Goal: Navigation & Orientation: Find specific page/section

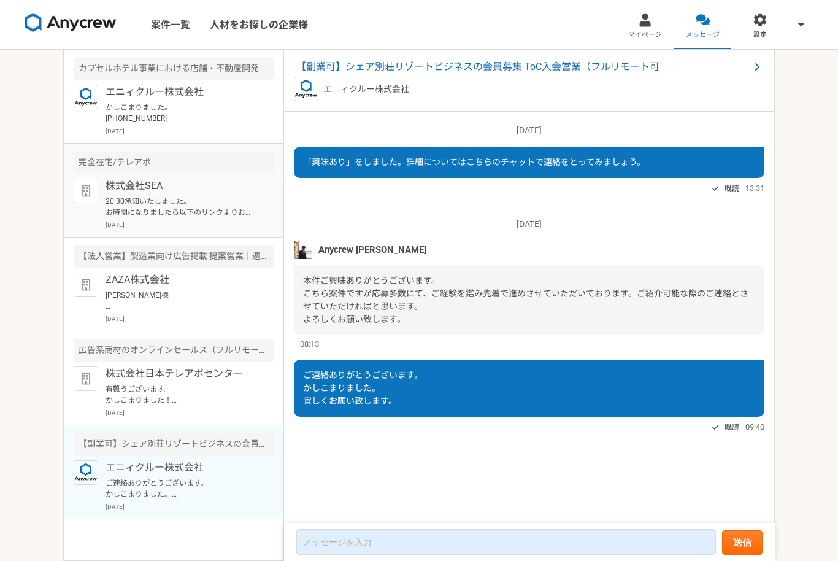
click at [117, 204] on p "20:30承知いたしました。 お時間になりましたら以下のリンクよりお願いいたします。 [DATE] · 午後8:30～9:00 ビデオ通話のリンク: [URL…" at bounding box center [182, 207] width 152 height 22
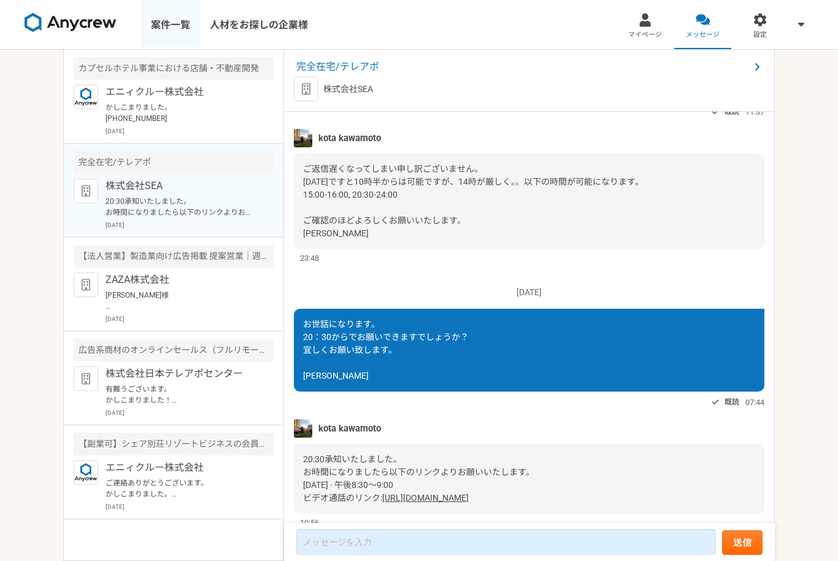
click at [169, 30] on link "案件一覧" at bounding box center [170, 24] width 59 height 49
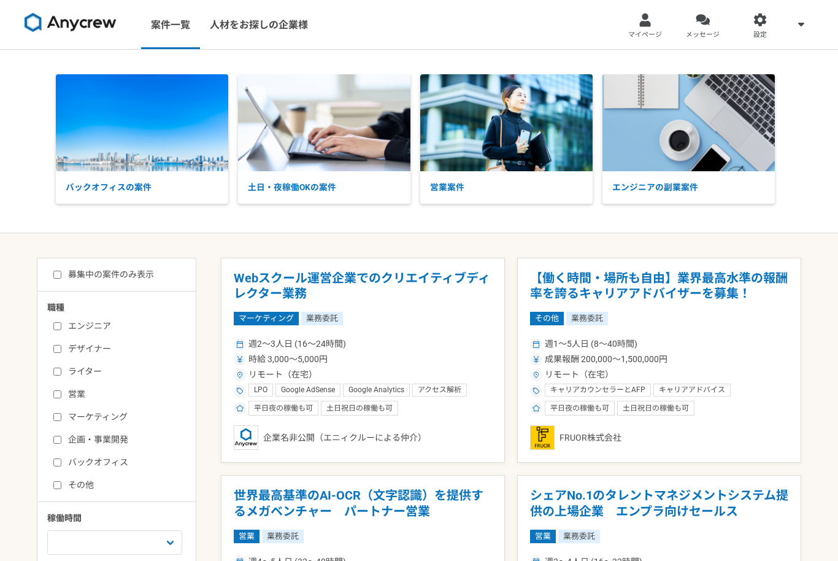
click at [48, 274] on div "募集中の案件のみ表示" at bounding box center [121, 274] width 149 height 13
click at [708, 28] on link "メッセージ" at bounding box center [703, 24] width 58 height 49
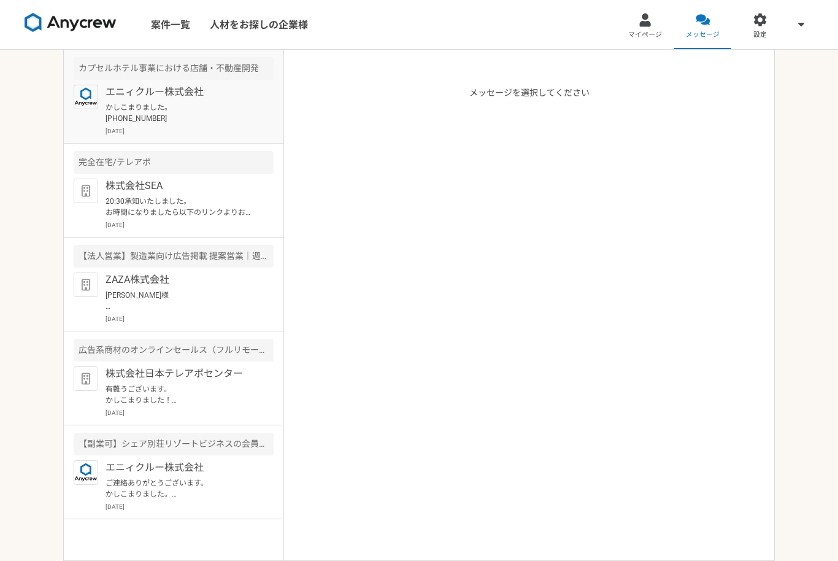
click at [124, 102] on p "かしこまりました。 [PHONE_NUMBER]" at bounding box center [182, 113] width 152 height 22
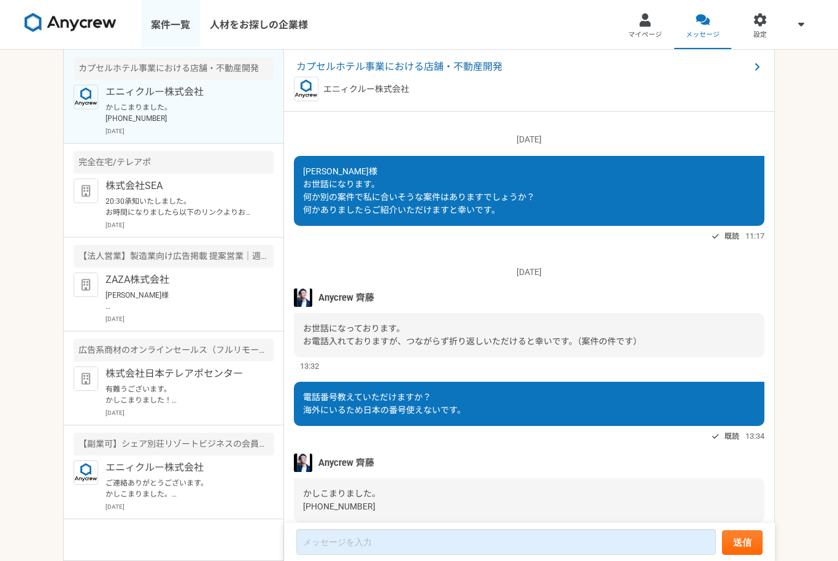
scroll to position [901, 0]
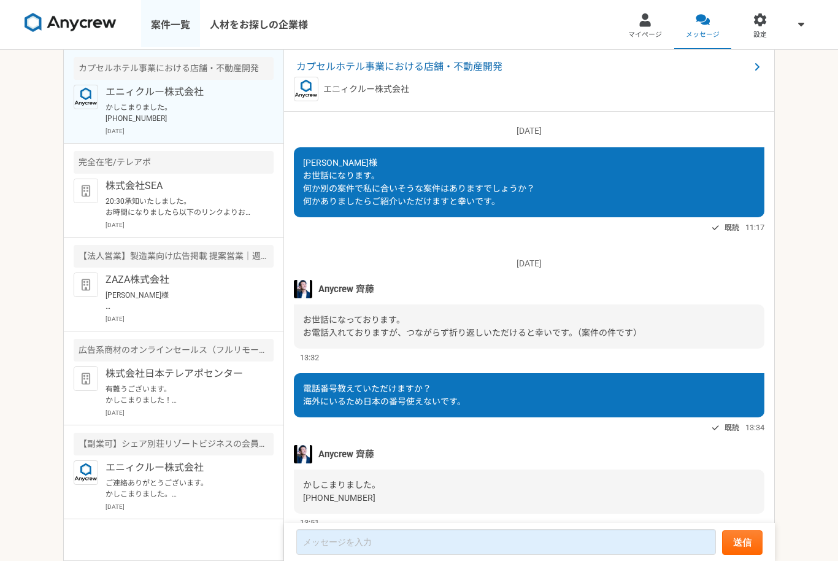
click at [145, 20] on link "案件一覧" at bounding box center [170, 24] width 59 height 49
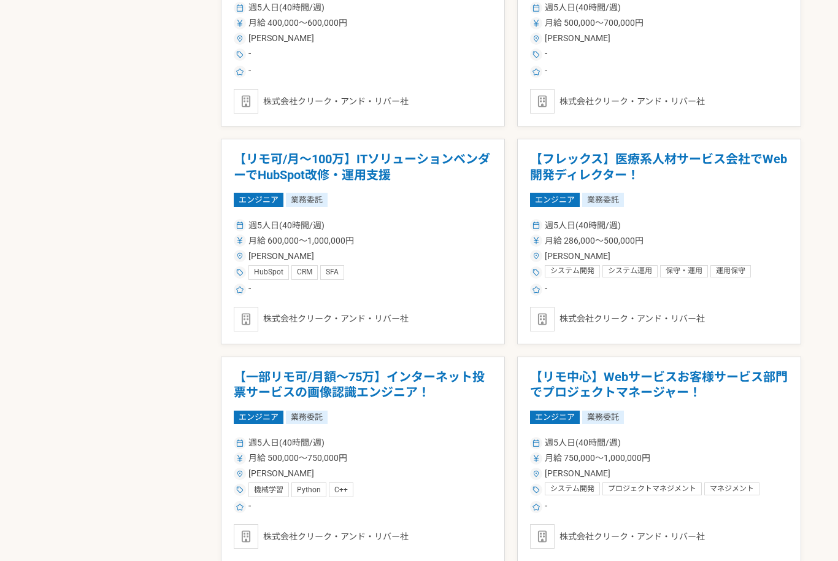
scroll to position [989, 0]
